Goal: Information Seeking & Learning: Learn about a topic

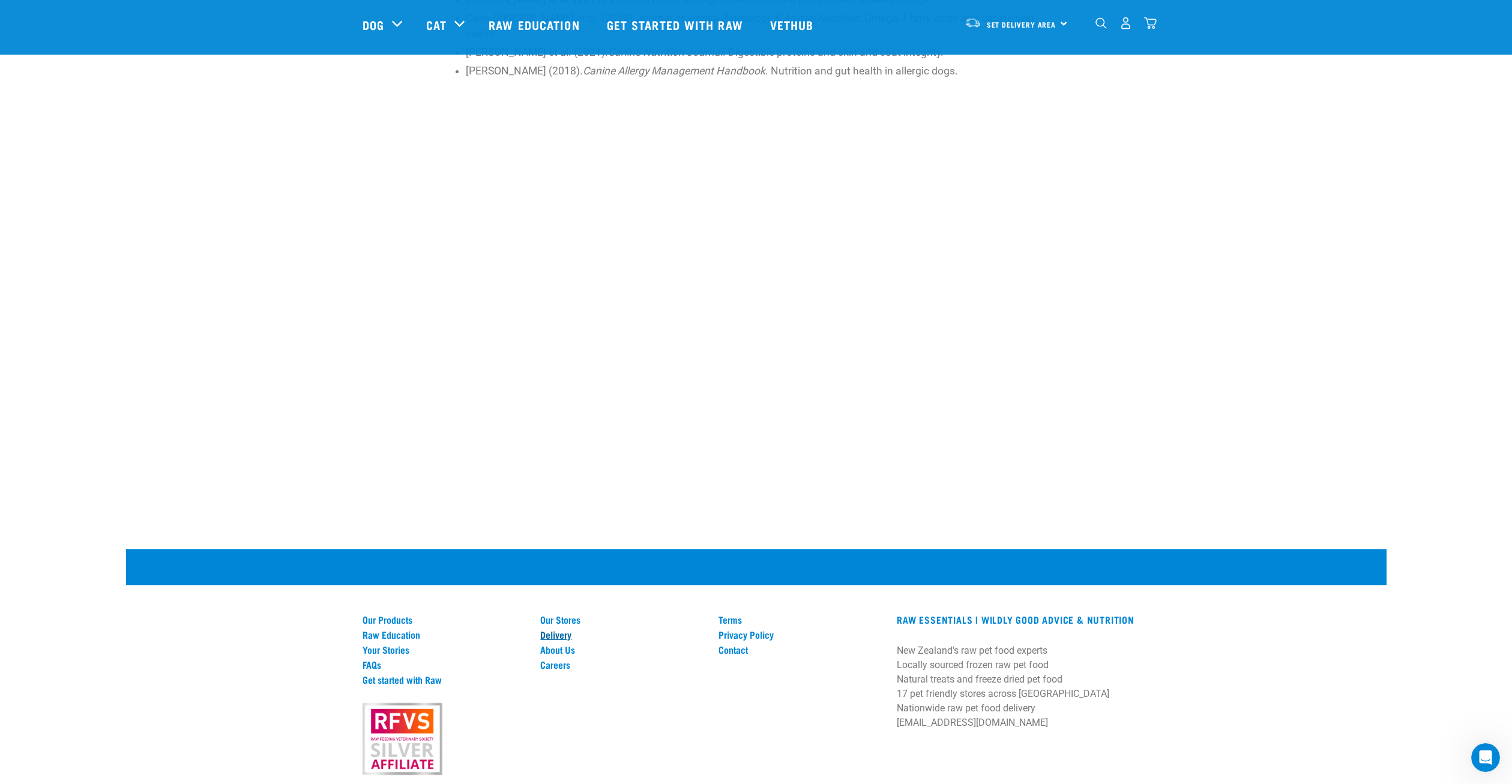
scroll to position [2397, 0]
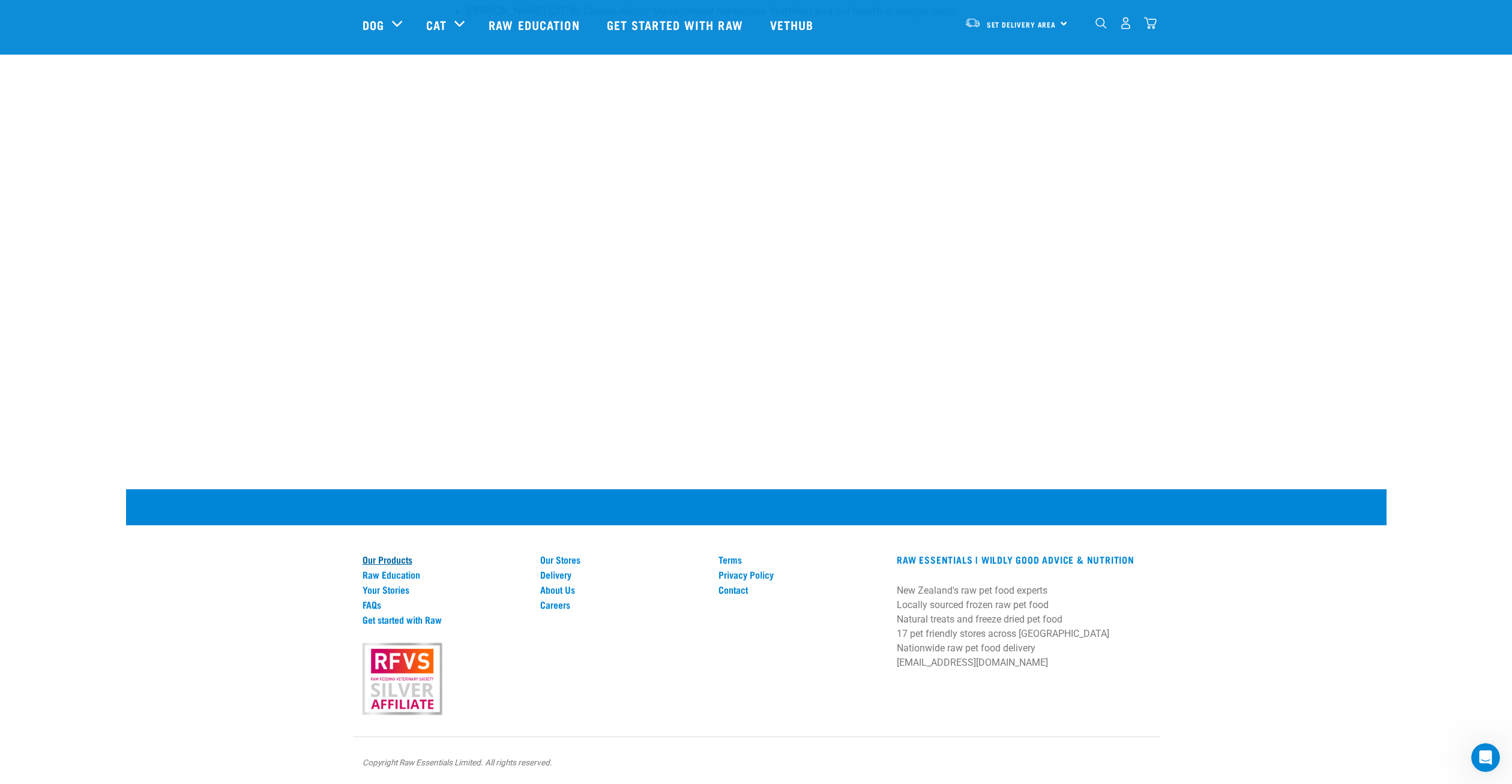
click at [391, 561] on link "Our Products" at bounding box center [444, 559] width 164 height 11
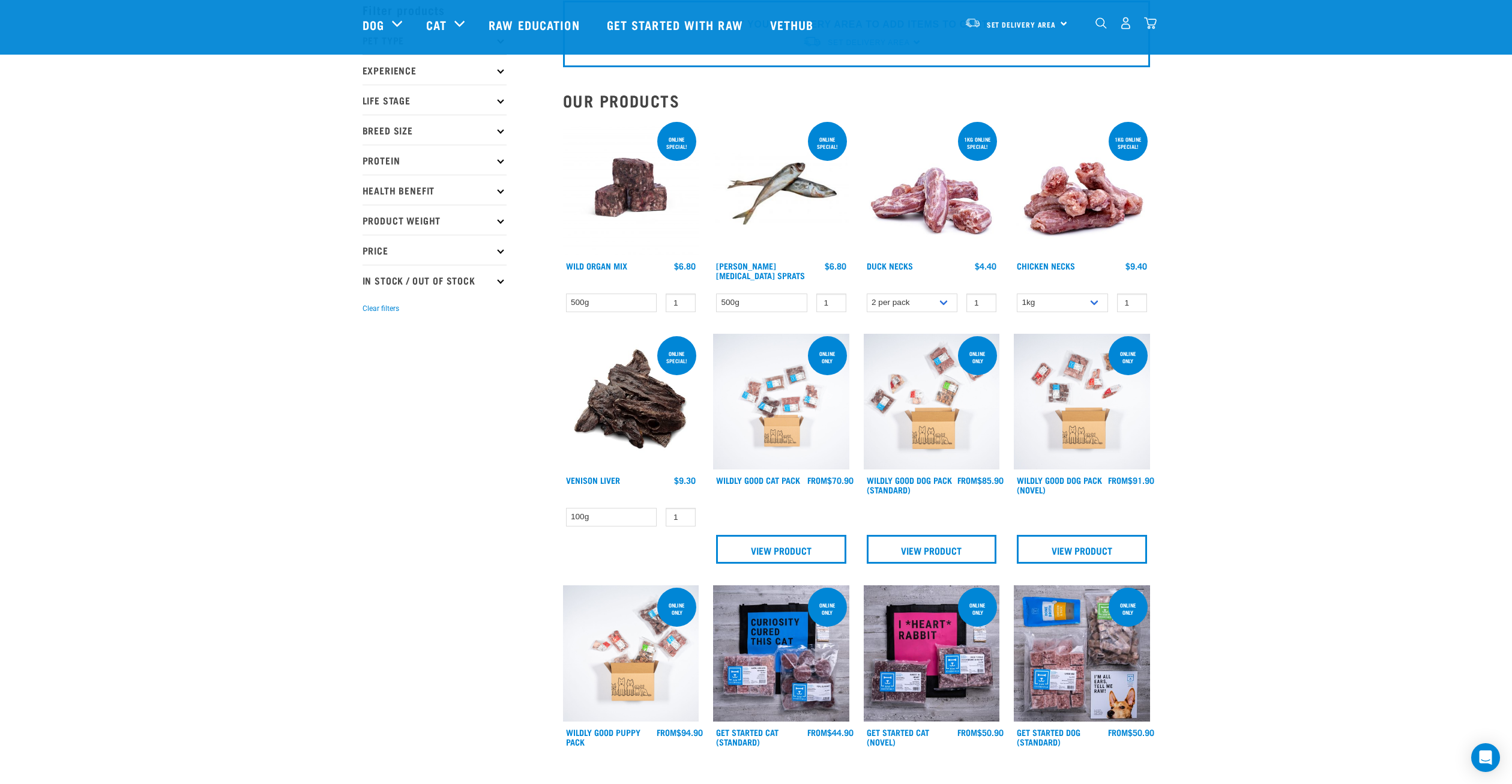
scroll to position [120, 0]
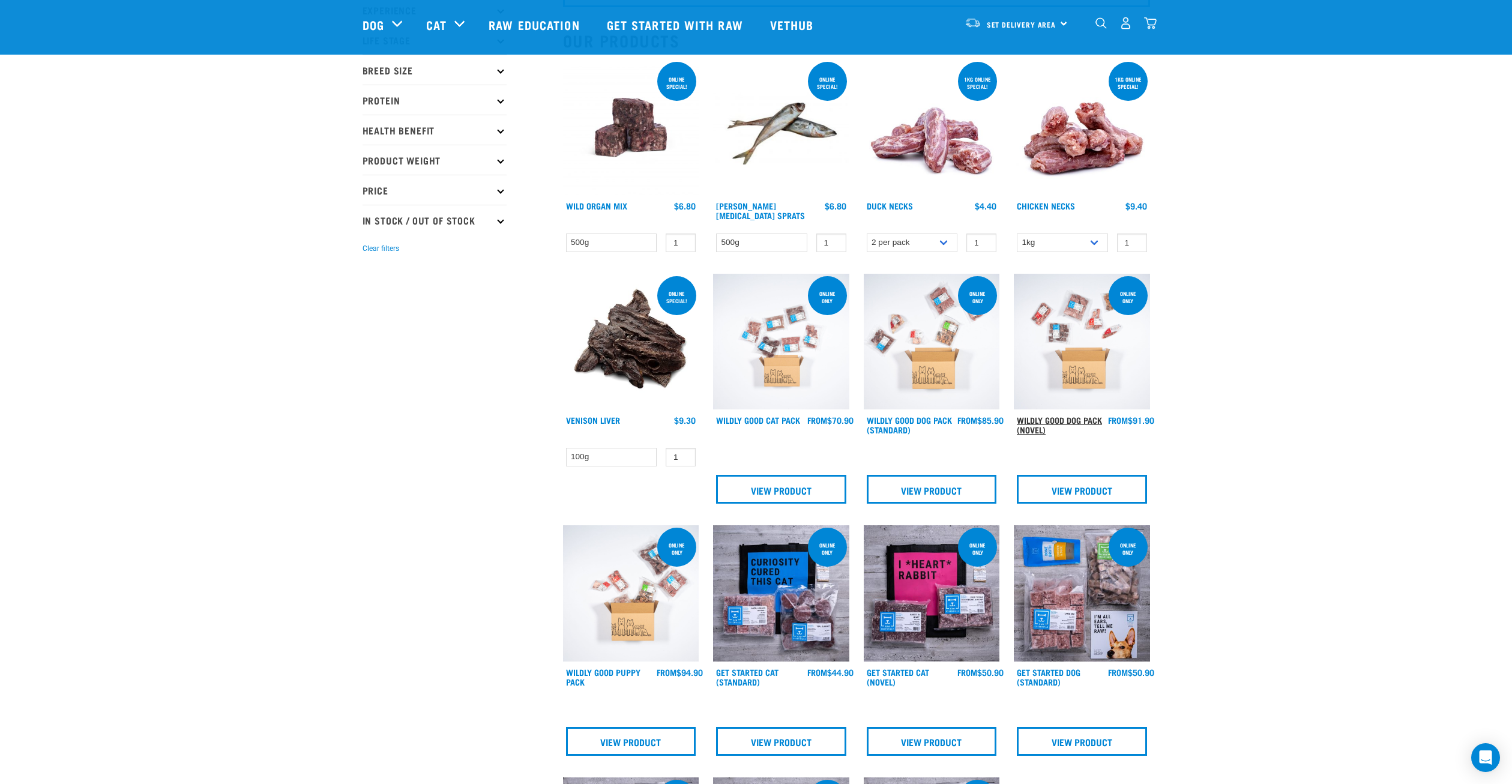
click at [1055, 420] on link "Wildly Good Dog Pack (Novel)" at bounding box center [1060, 424] width 85 height 14
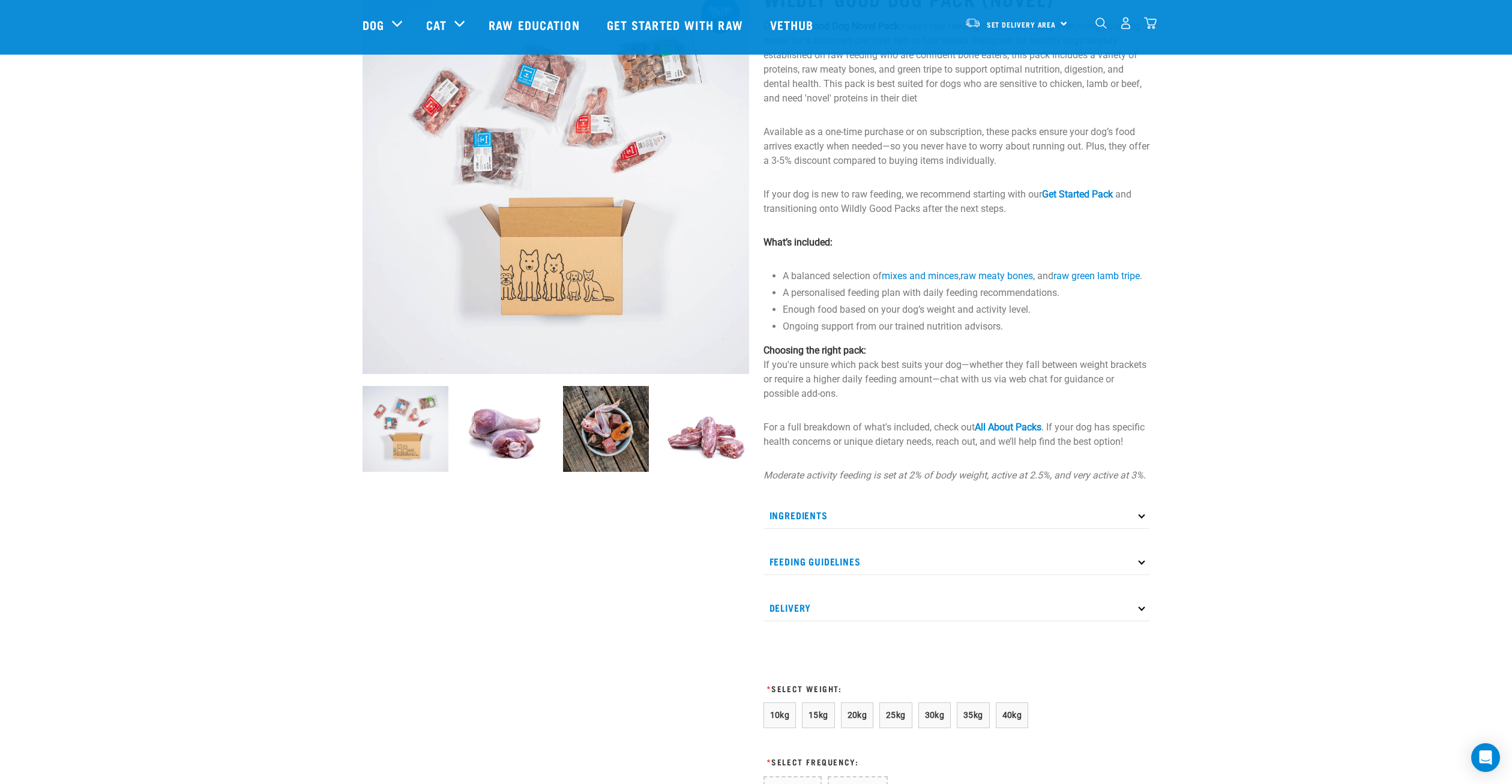
scroll to position [120, 0]
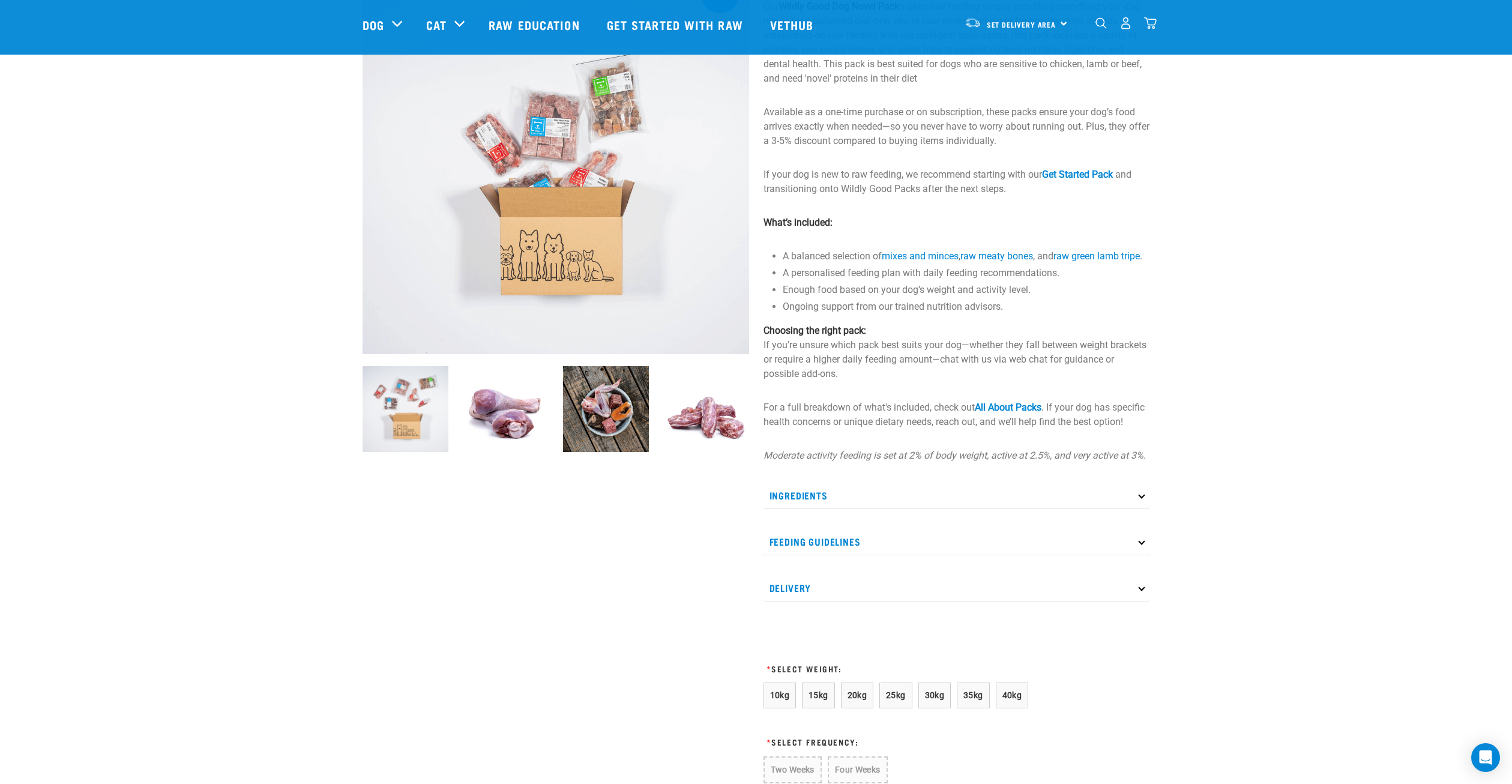
click at [1136, 509] on p "Ingredients" at bounding box center [957, 496] width 387 height 27
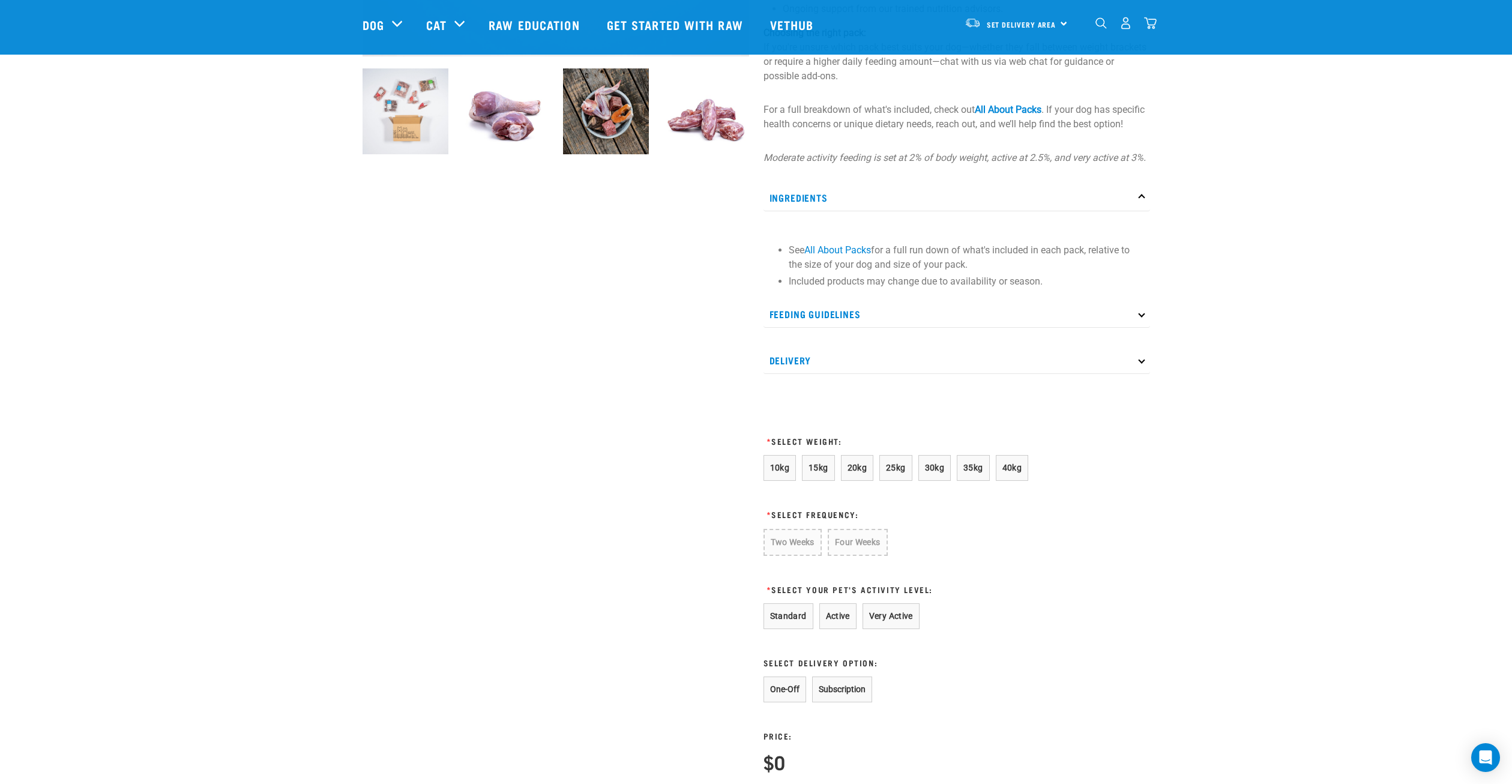
scroll to position [420, 0]
click at [1137, 325] on p "Feeding Guidelines" at bounding box center [957, 312] width 387 height 27
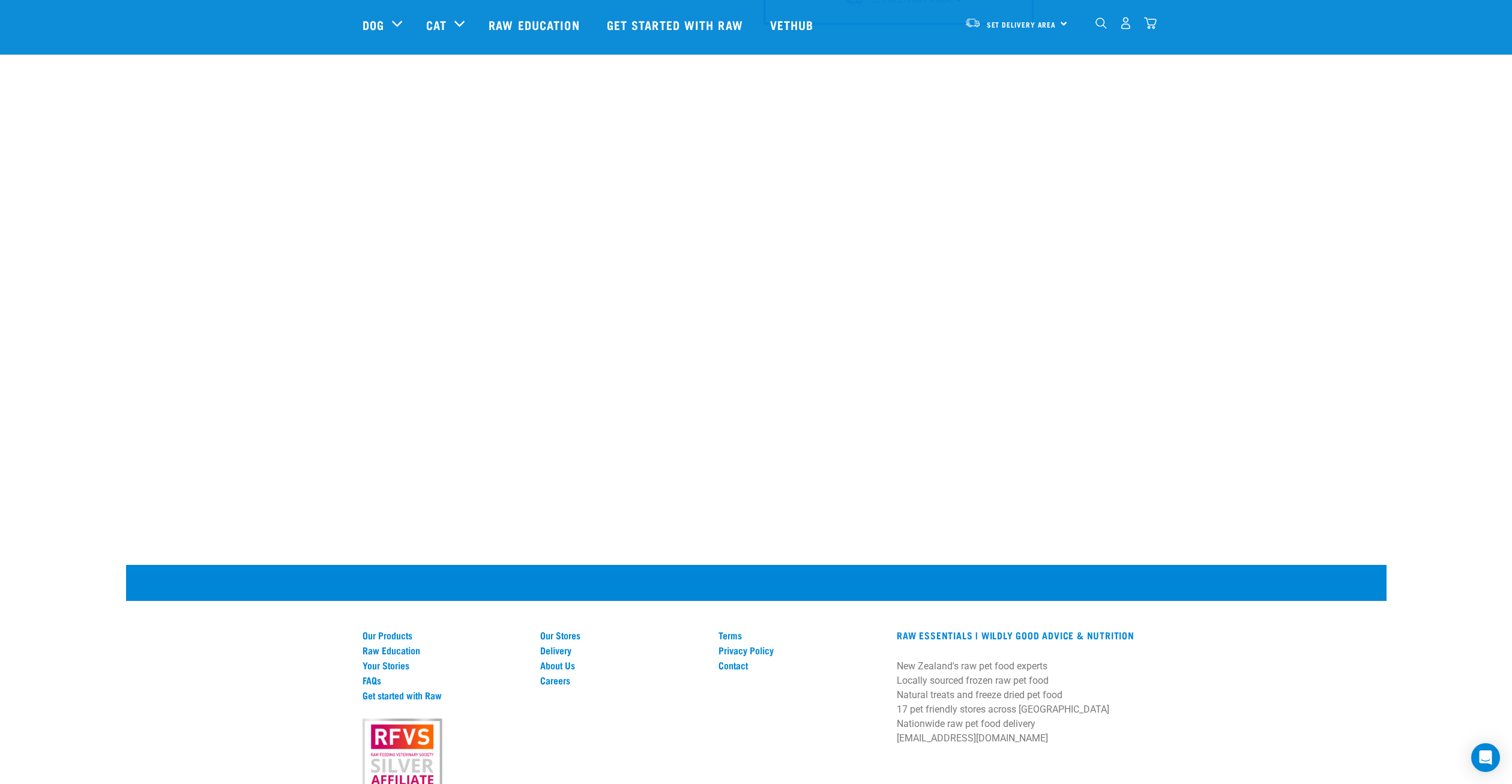
scroll to position [1481, 0]
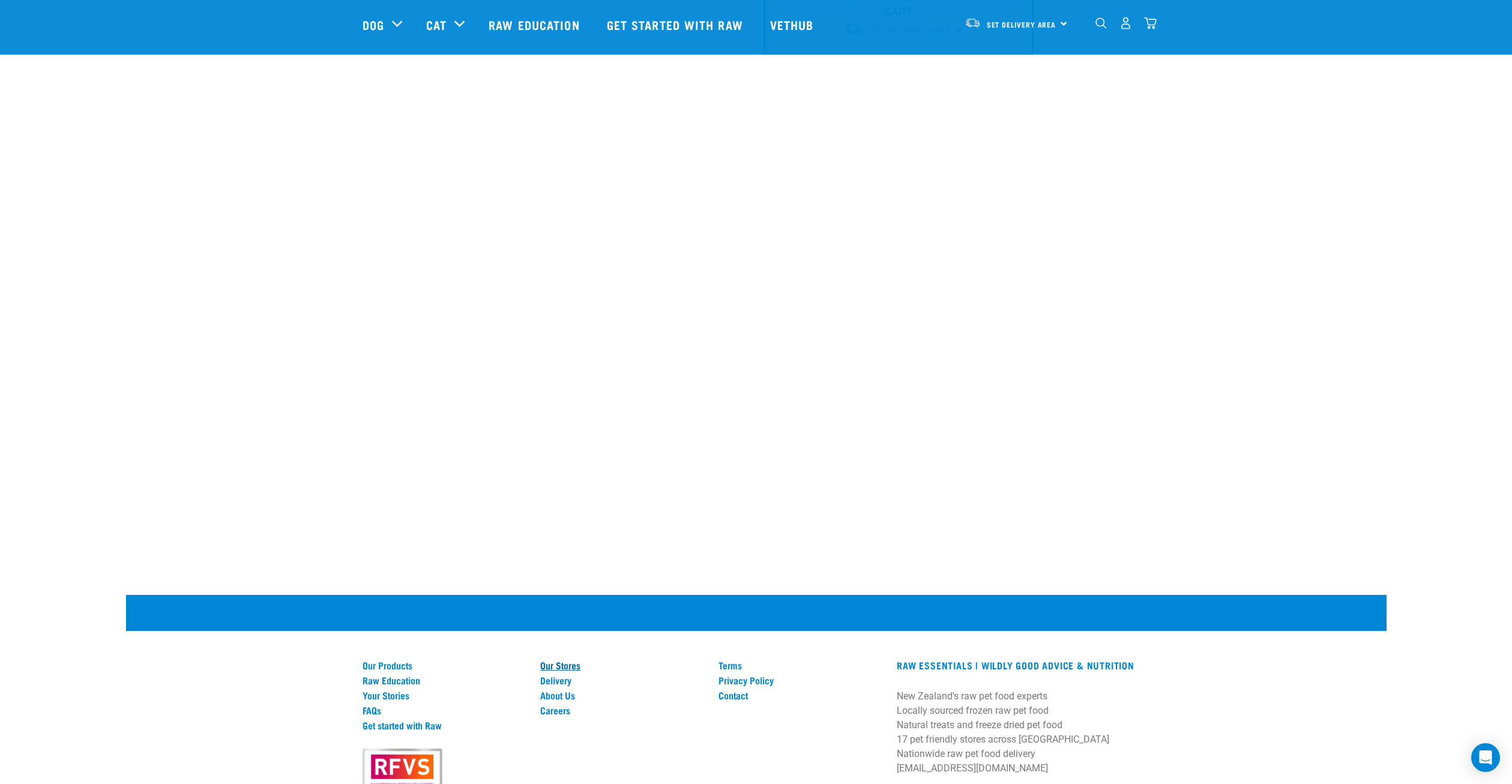
click at [553, 670] on link "Our Stores" at bounding box center [622, 665] width 164 height 11
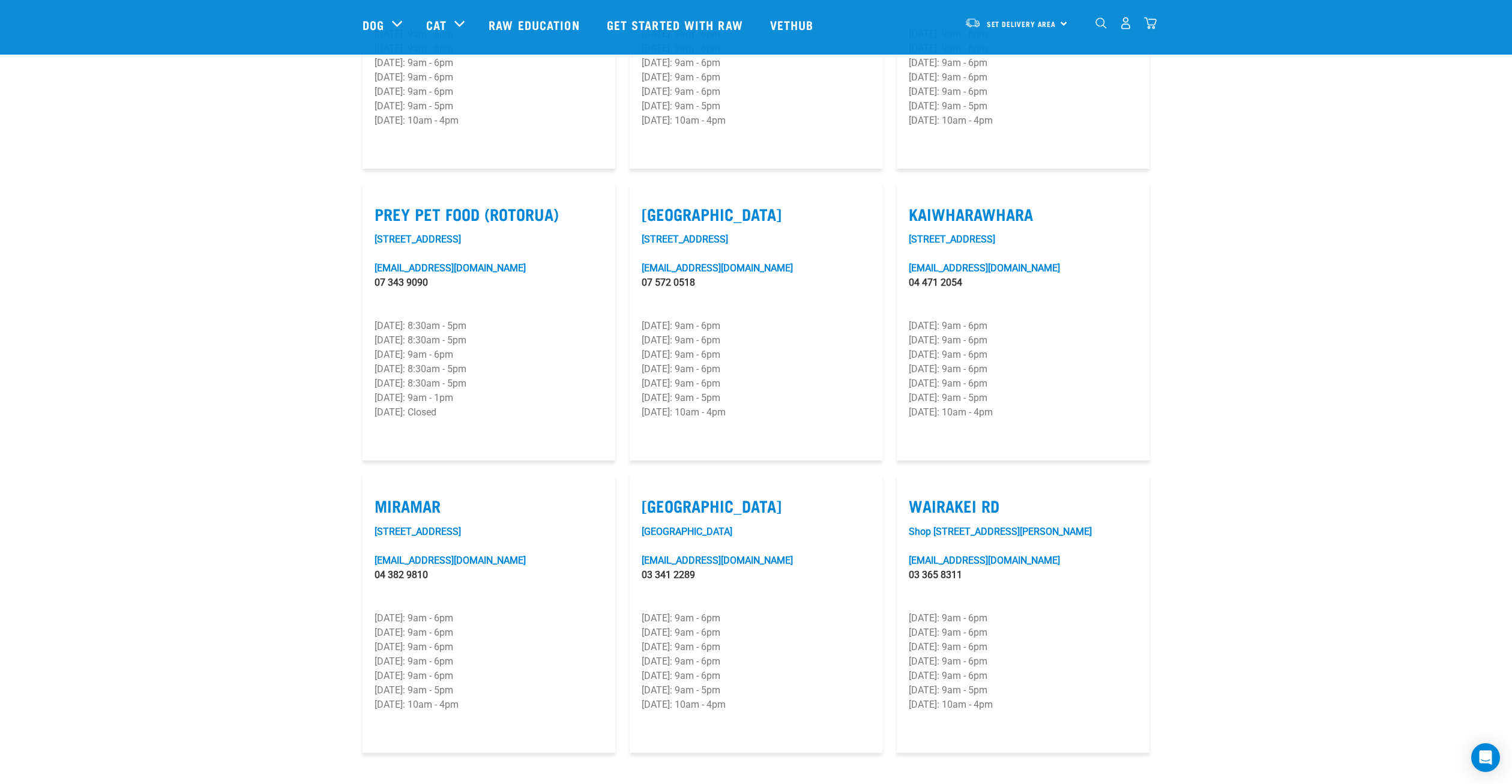
scroll to position [1441, 0]
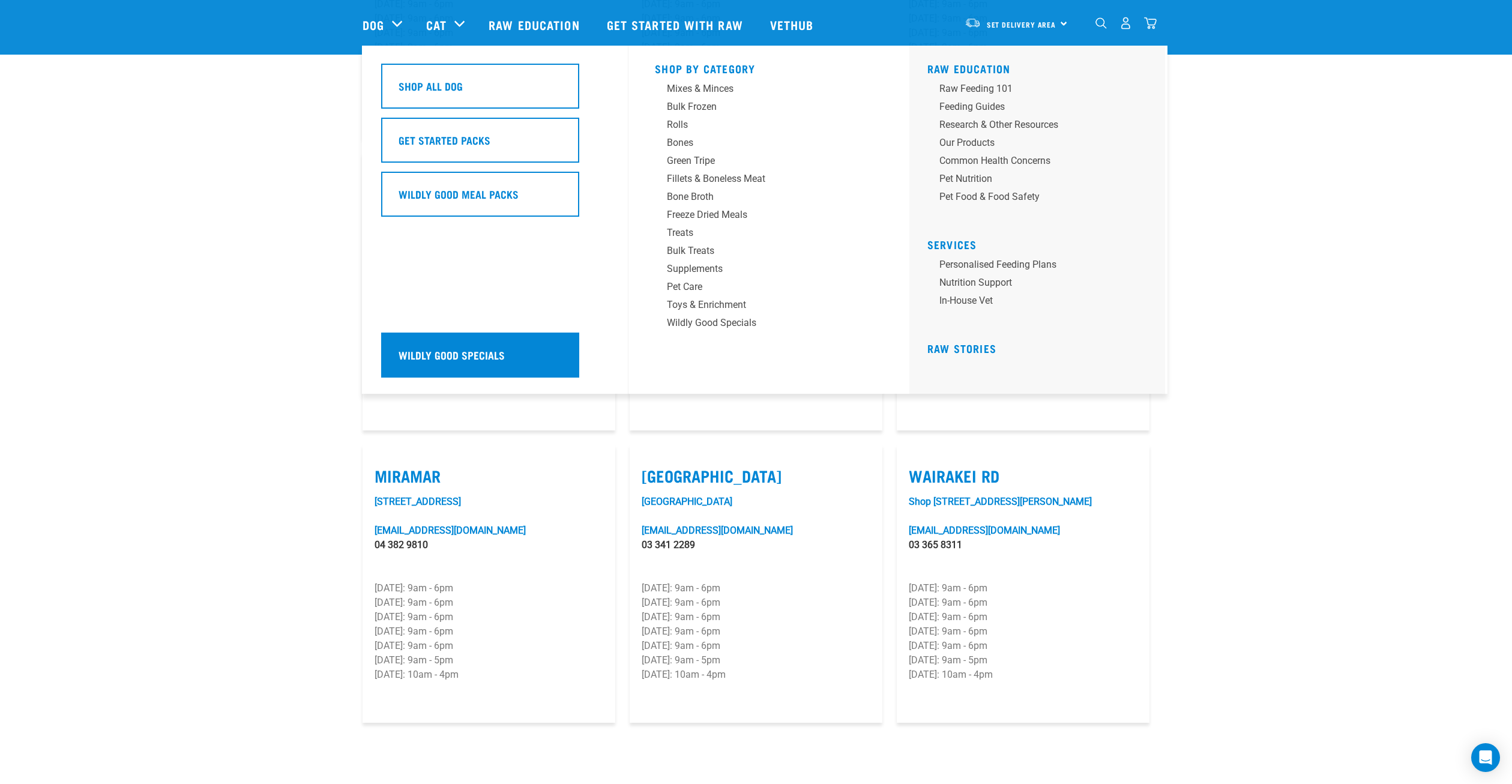
click at [452, 356] on h5 "Wildly Good Specials" at bounding box center [452, 354] width 106 height 16
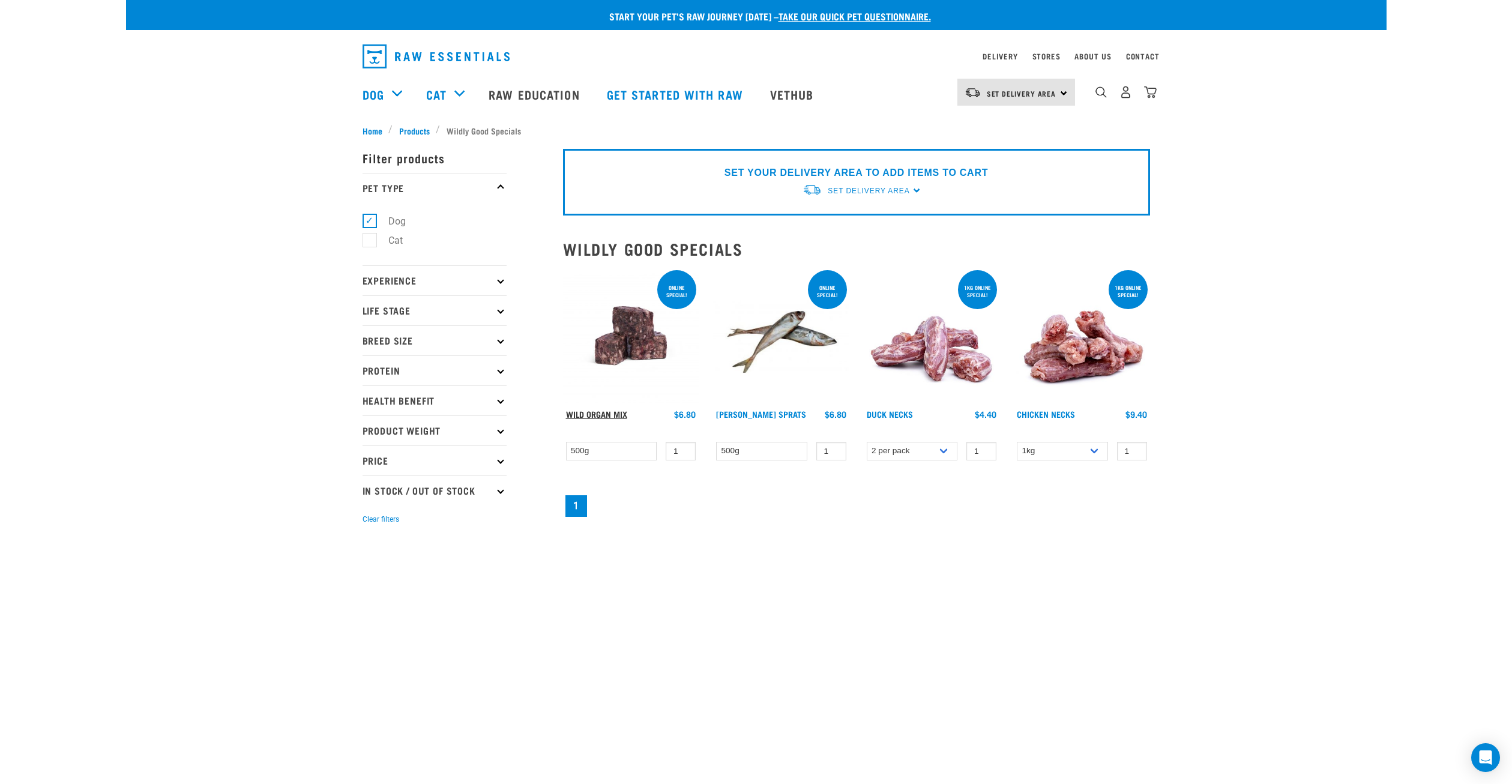
click at [601, 414] on link "Wild Organ Mix" at bounding box center [597, 414] width 61 height 4
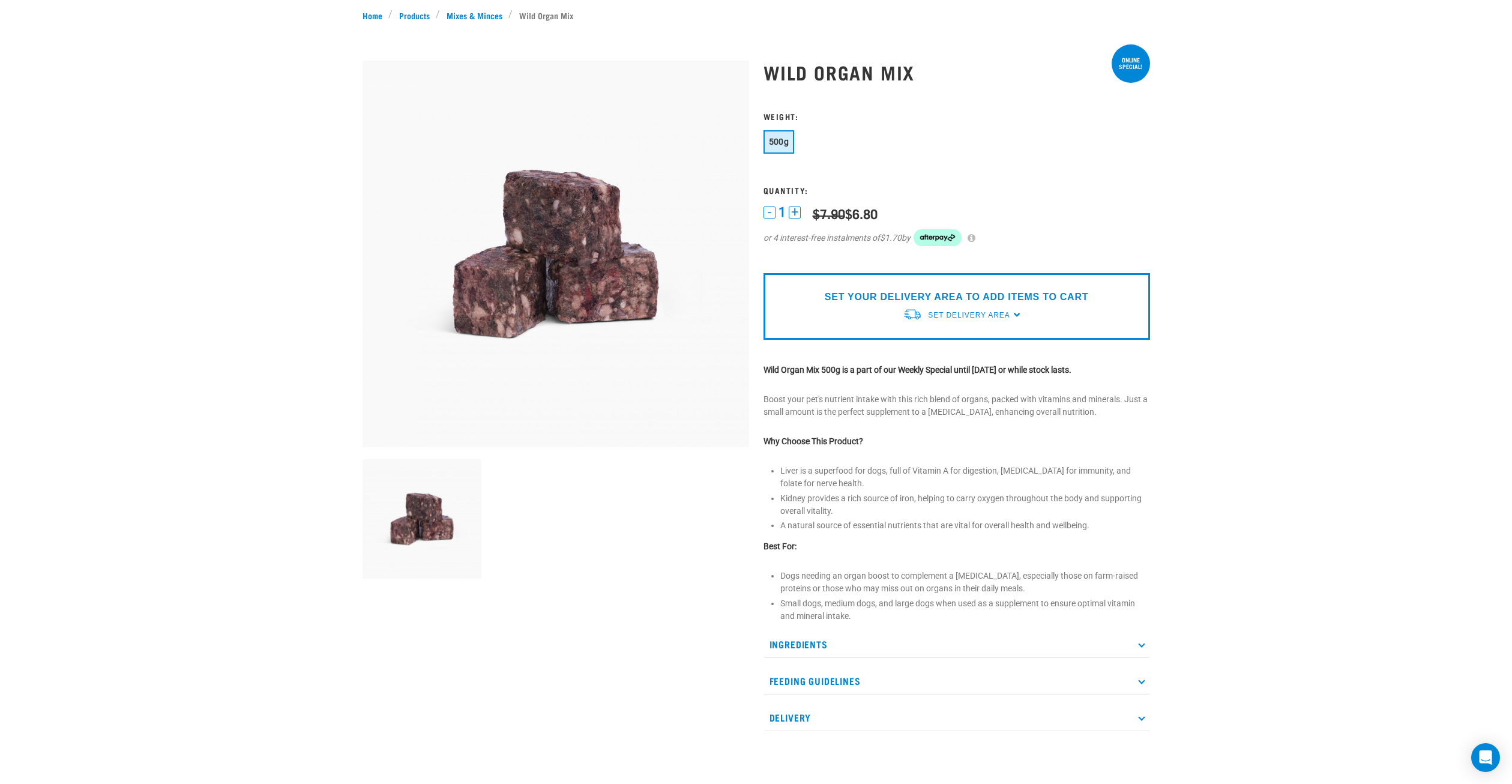
scroll to position [180, 0]
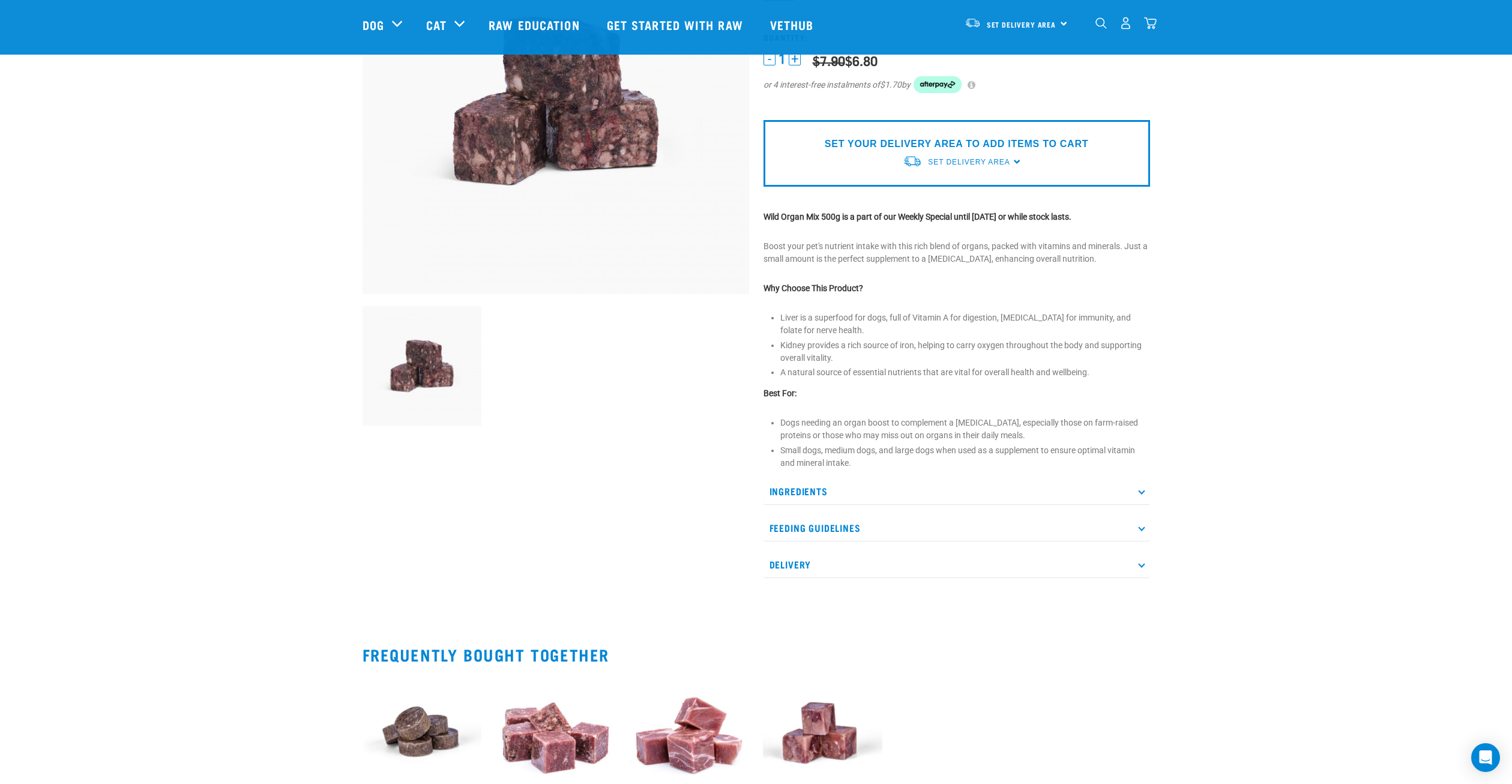
click at [1140, 492] on icon at bounding box center [1142, 491] width 7 height 7
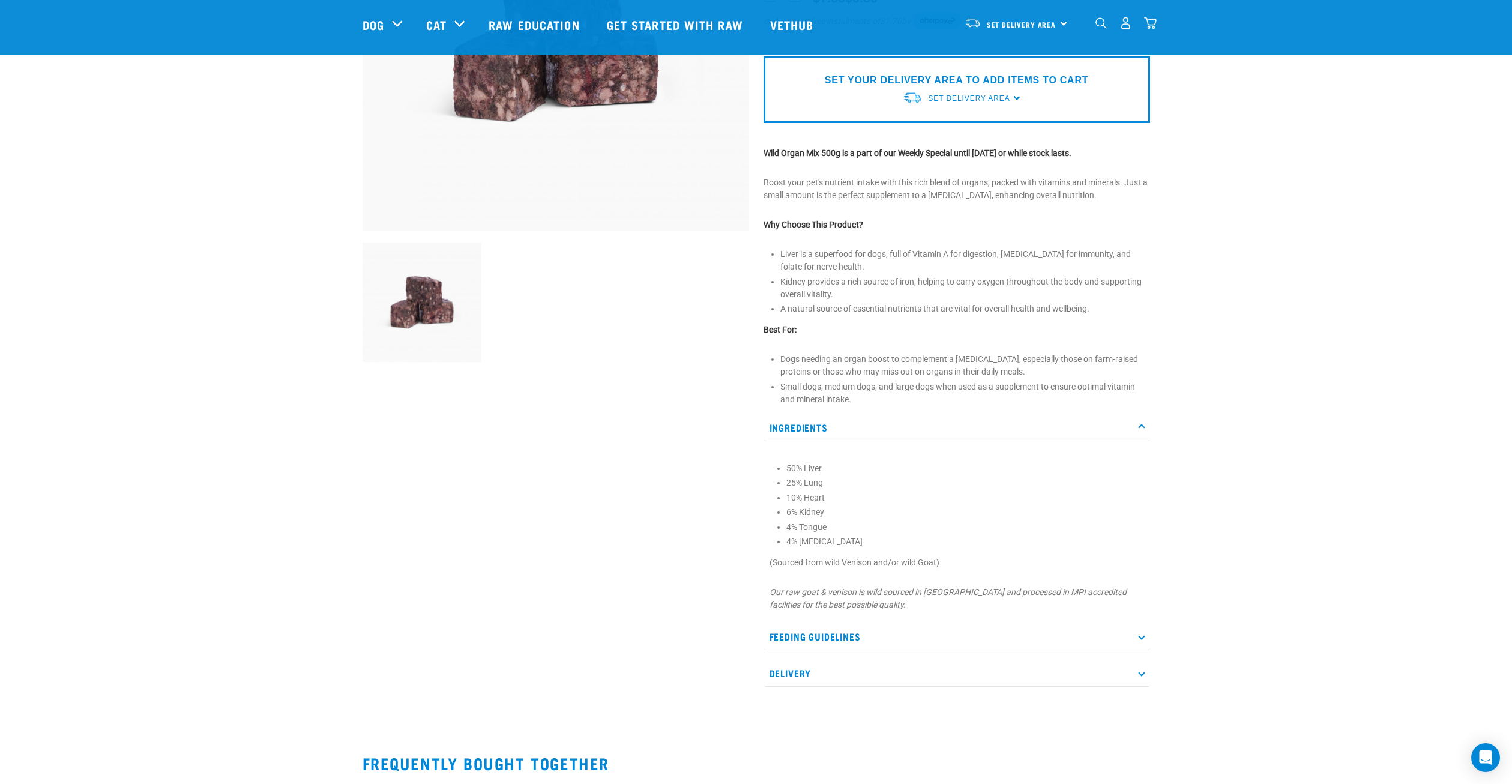
scroll to position [300, 0]
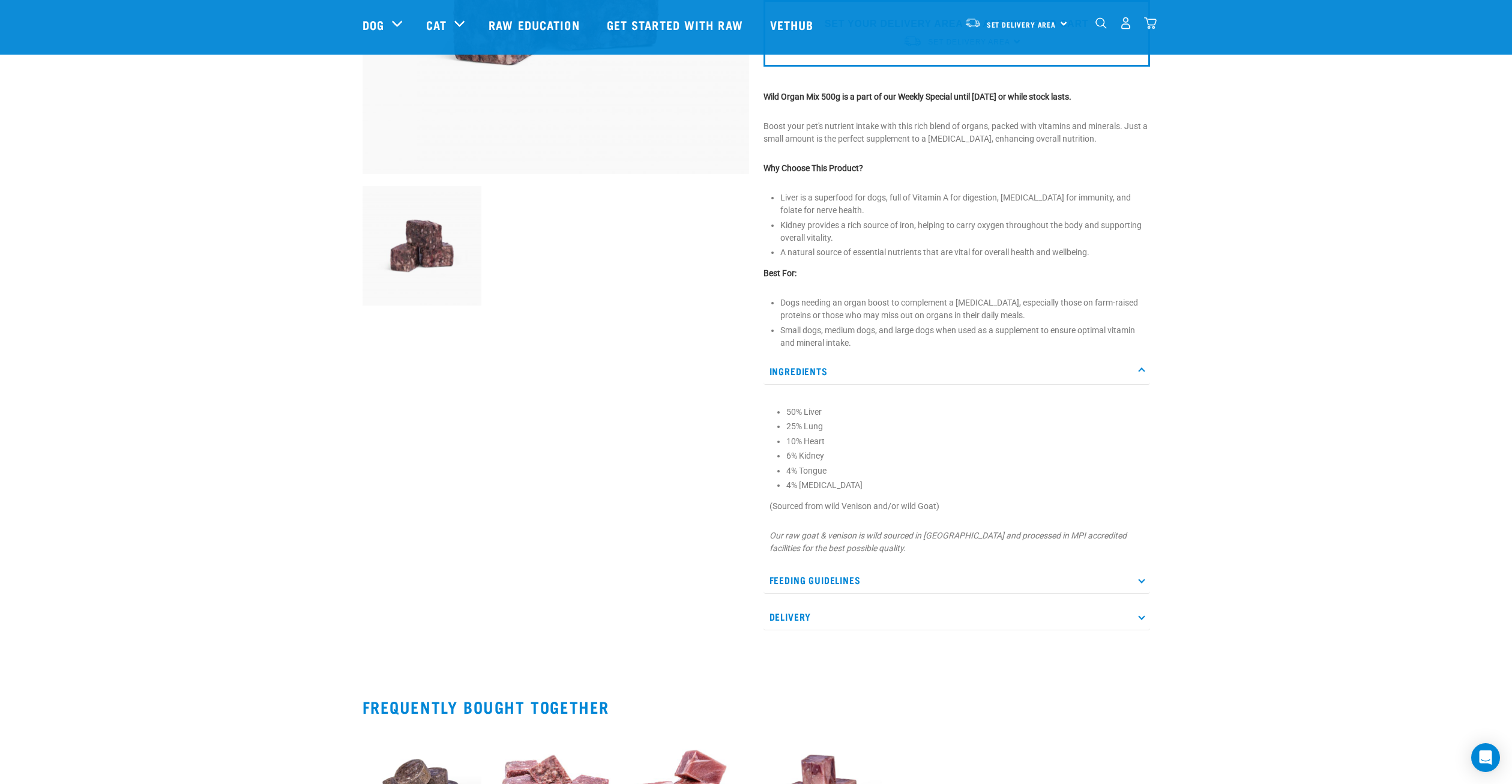
click at [1143, 583] on p "Feeding Guidelines" at bounding box center [957, 580] width 387 height 27
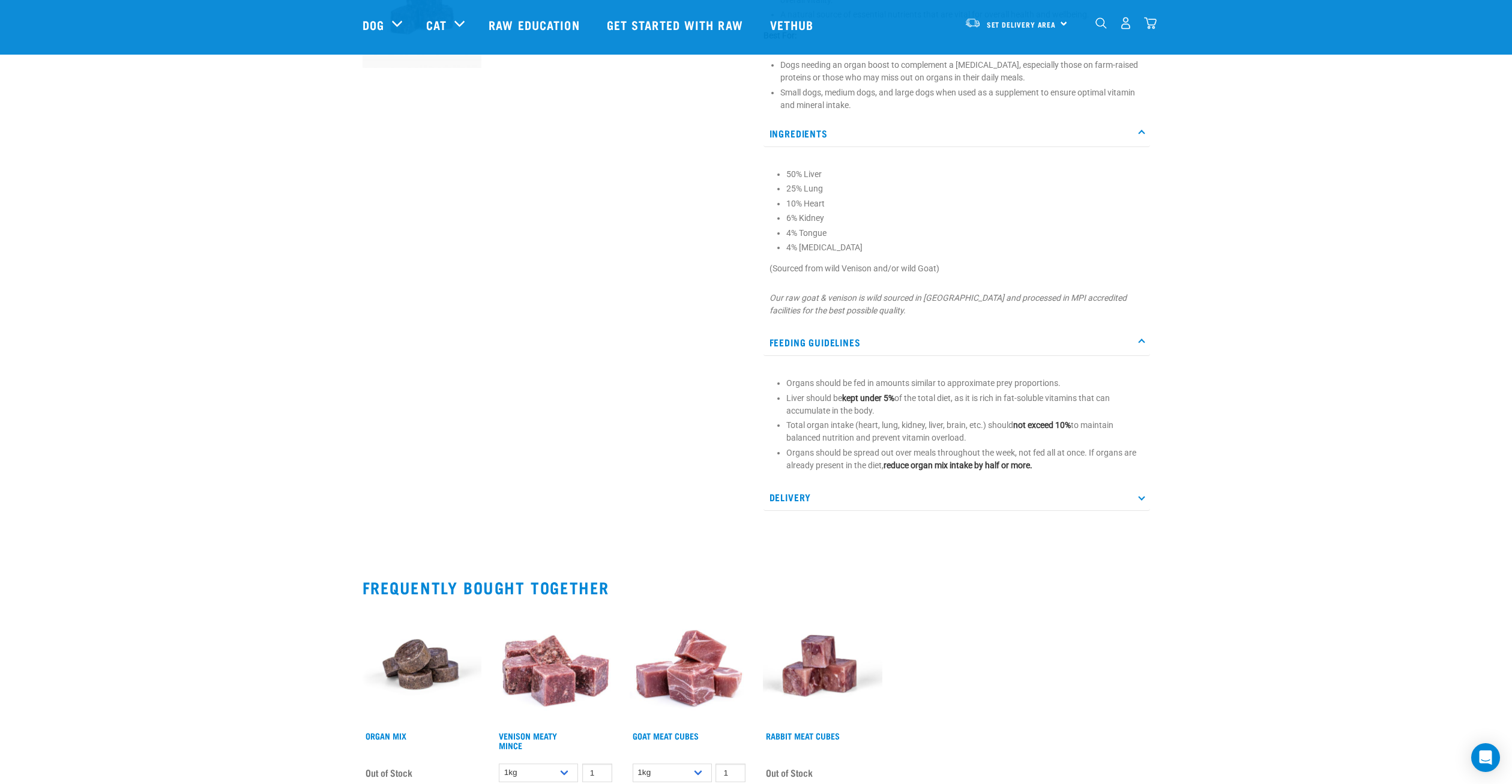
scroll to position [540, 0]
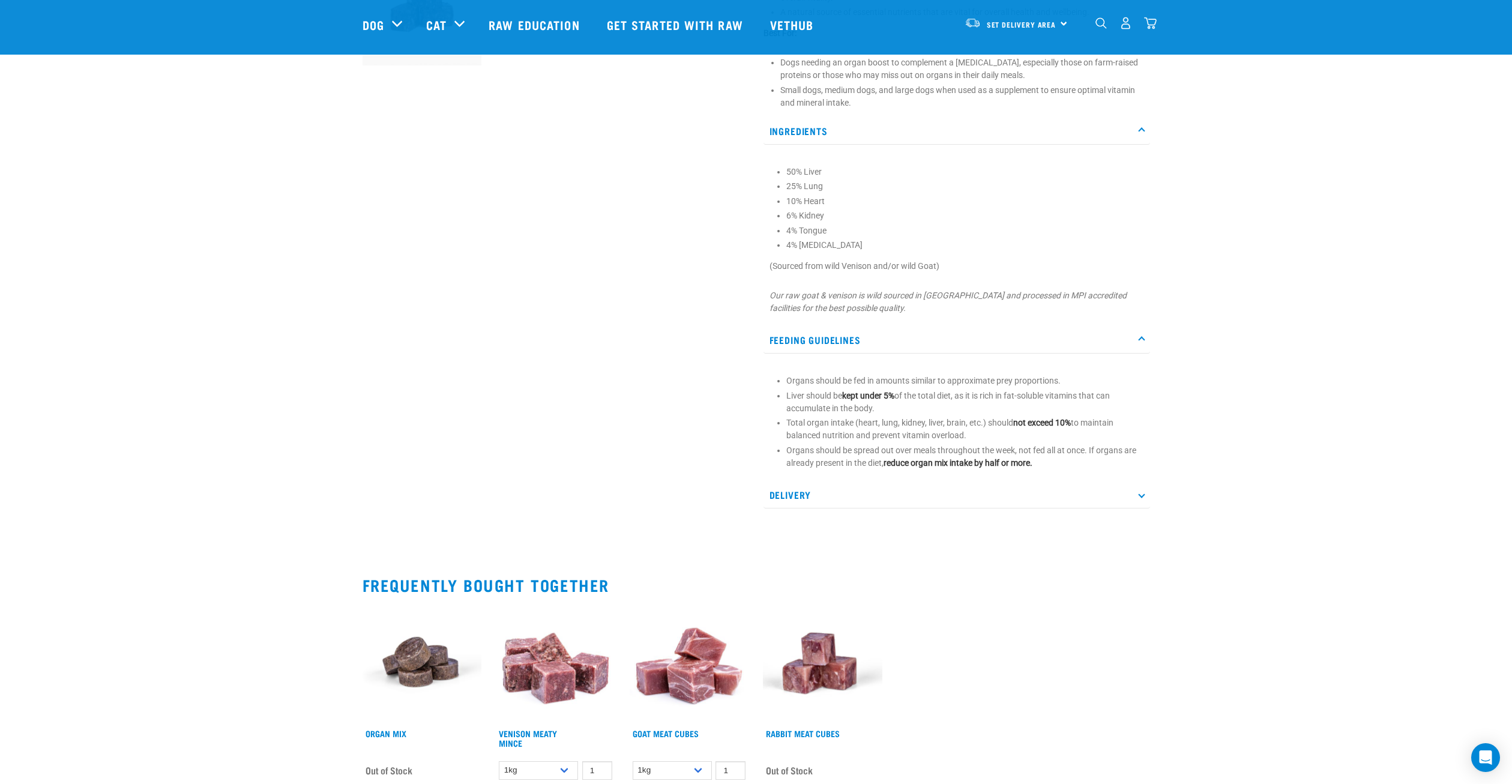
click at [1142, 497] on icon at bounding box center [1142, 494] width 7 height 7
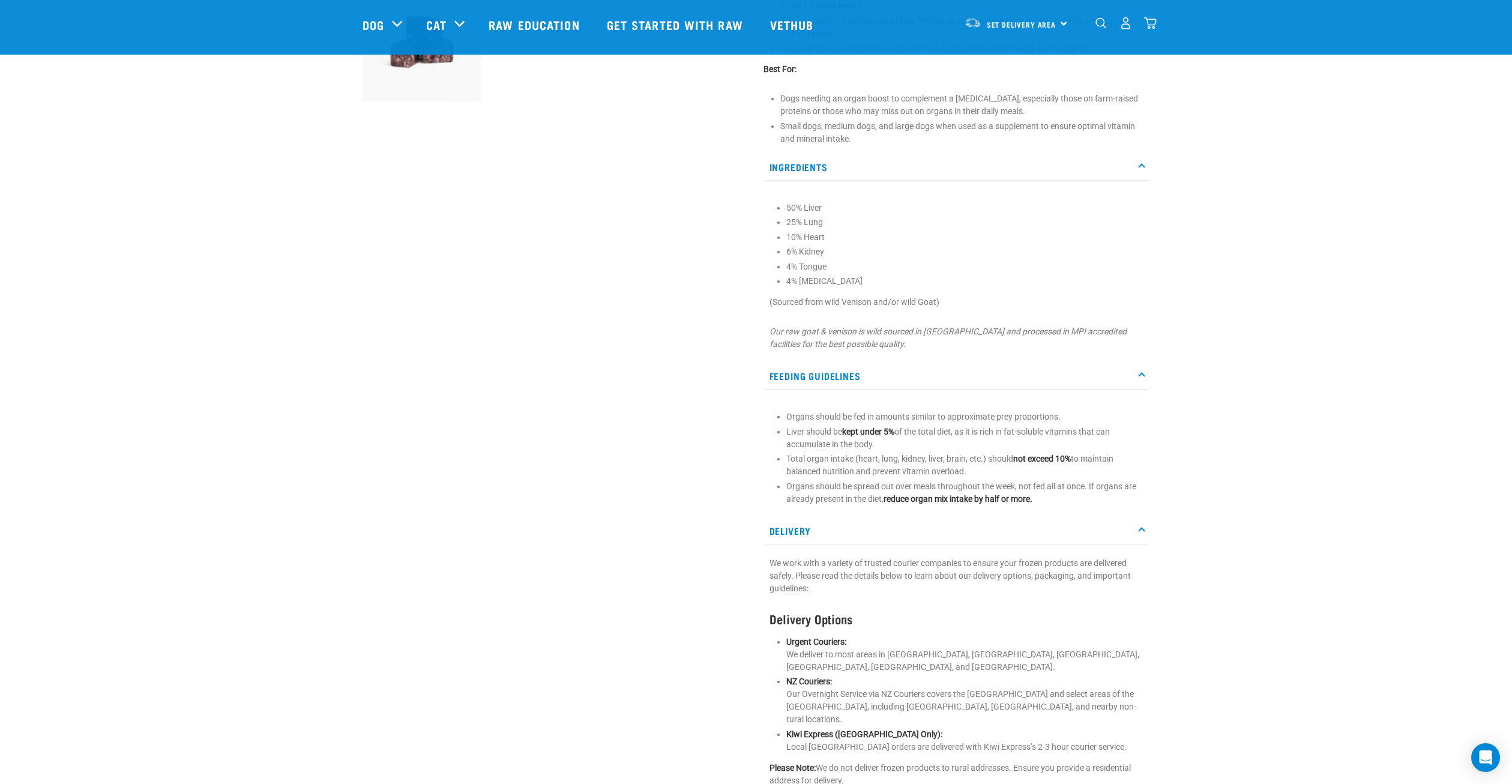
scroll to position [480, 0]
